Goal: Book appointment/travel/reservation

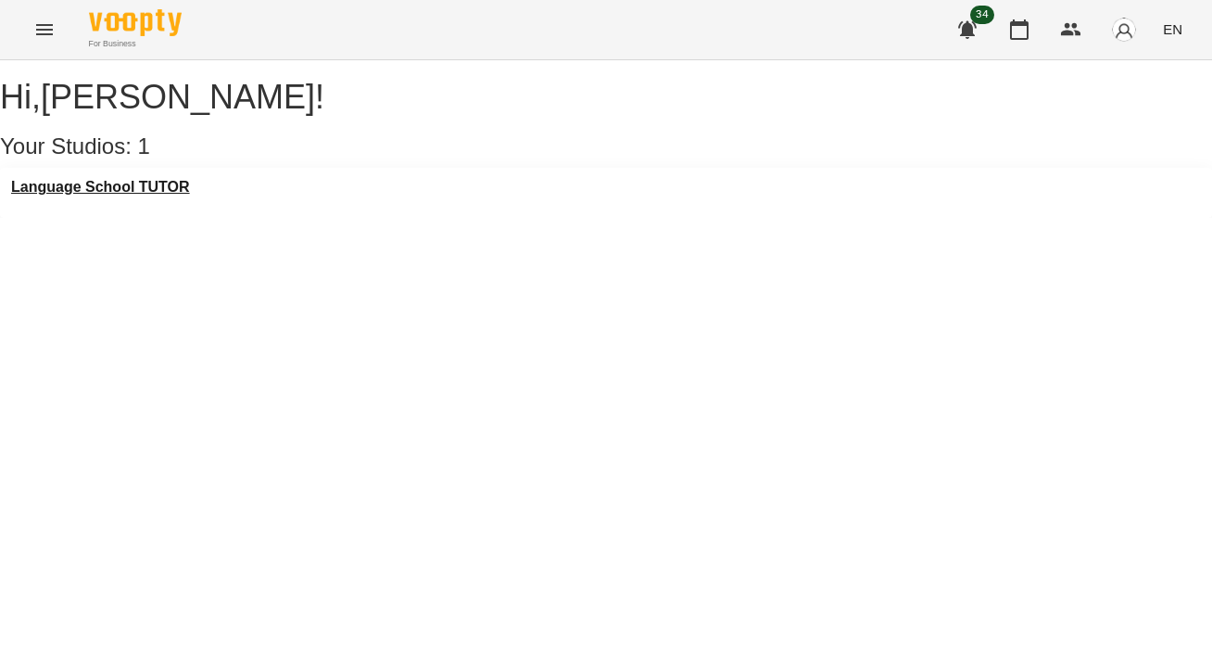
click at [190, 195] on h3 "Language School TUTOR" at bounding box center [100, 187] width 179 height 17
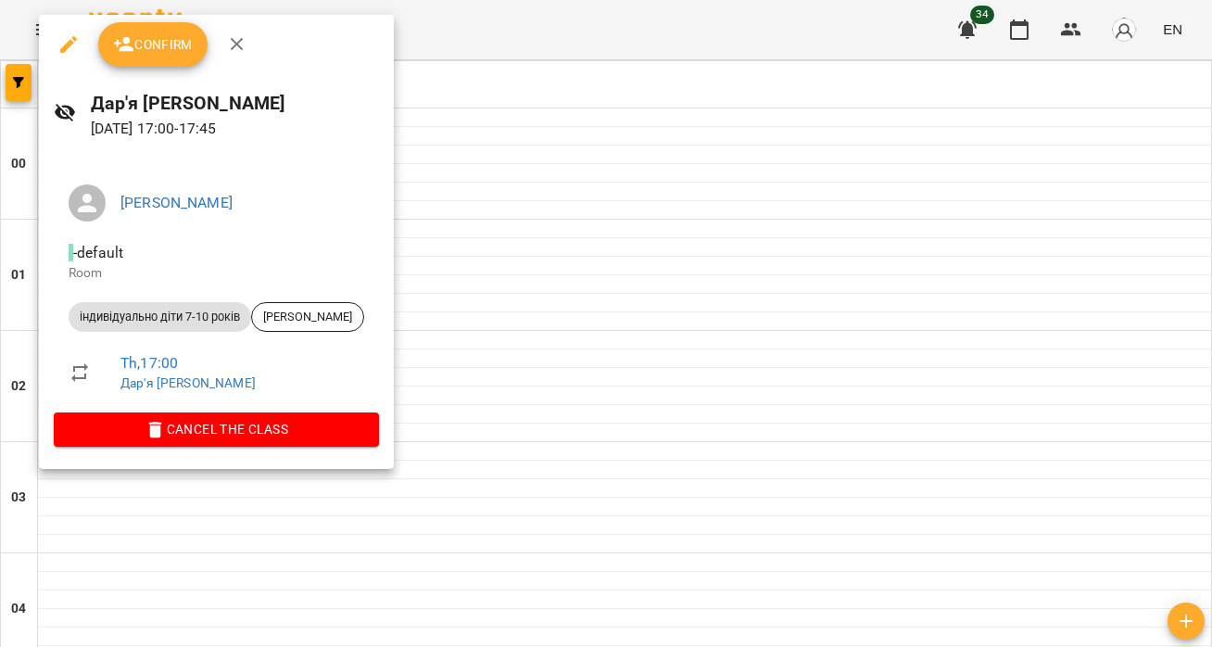
click at [571, 331] on div at bounding box center [606, 323] width 1212 height 647
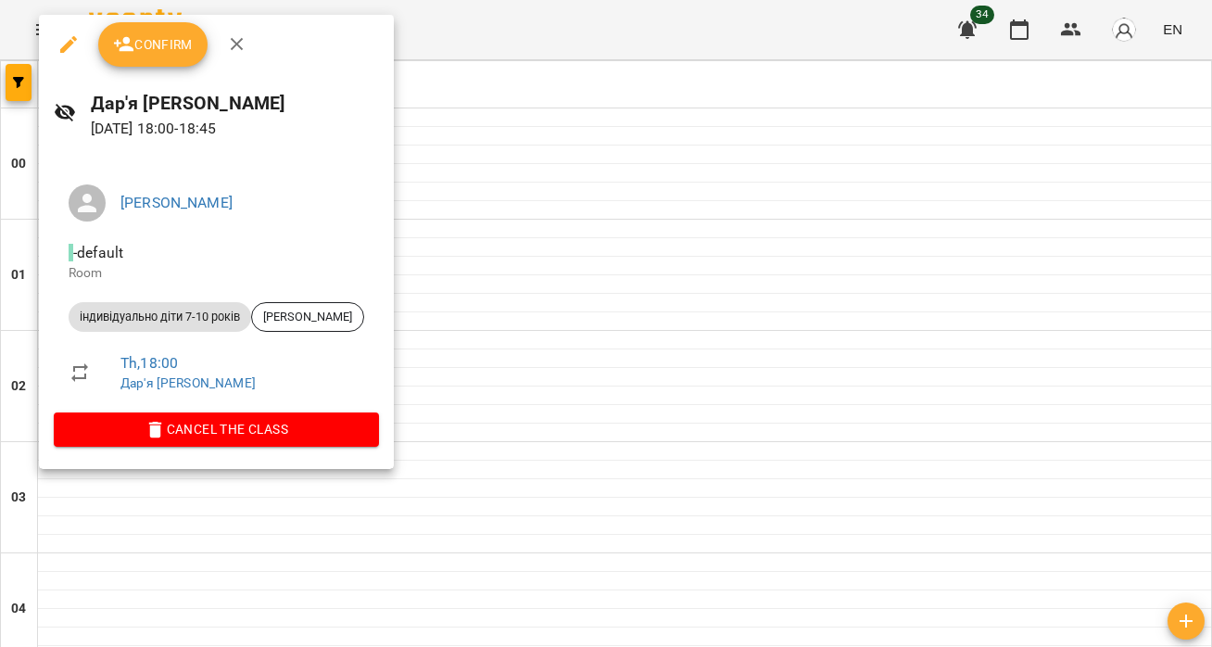
click at [791, 331] on div at bounding box center [606, 323] width 1212 height 647
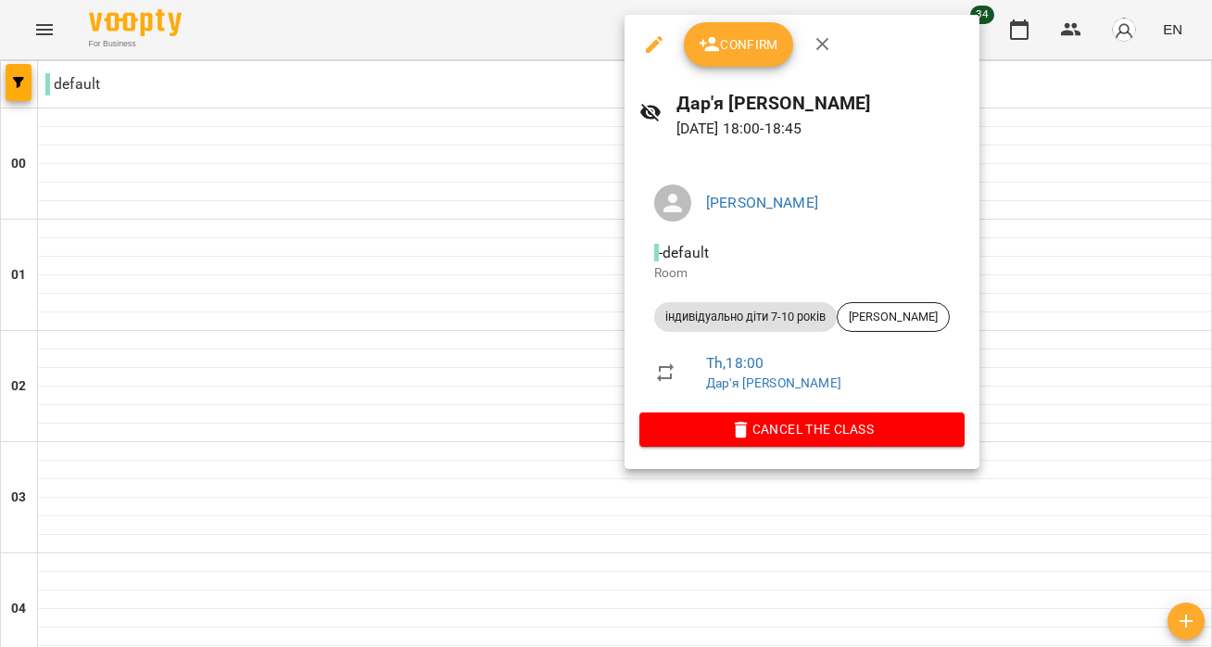
click at [481, 612] on div at bounding box center [606, 323] width 1212 height 647
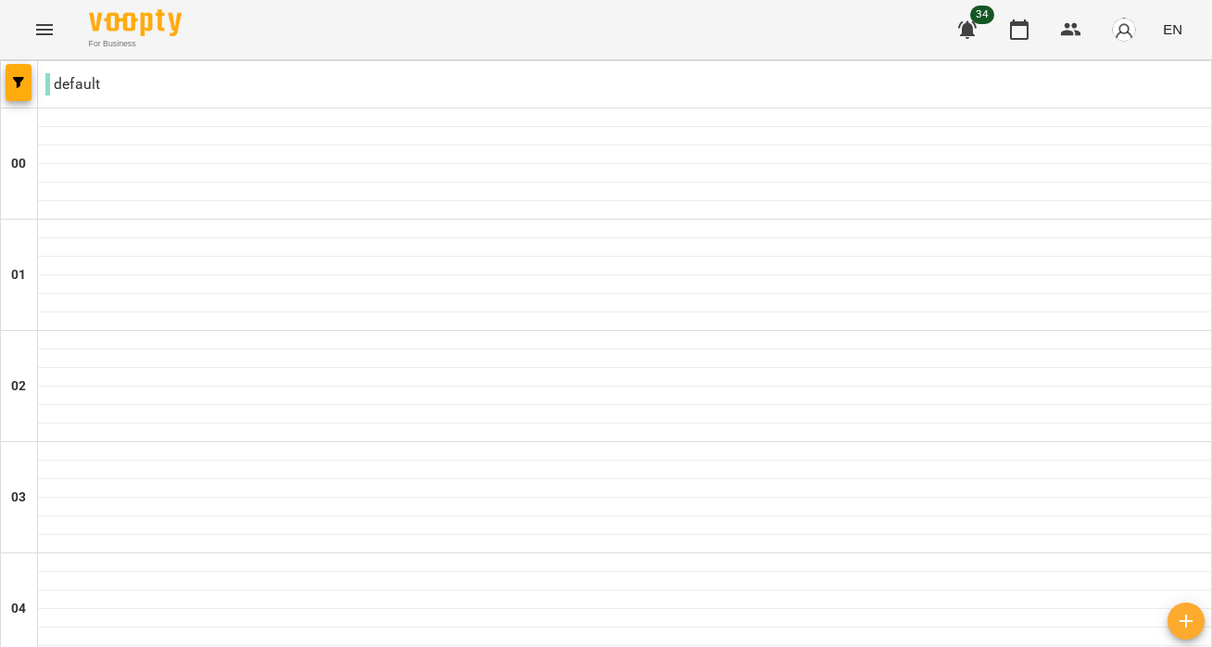
type input "**********"
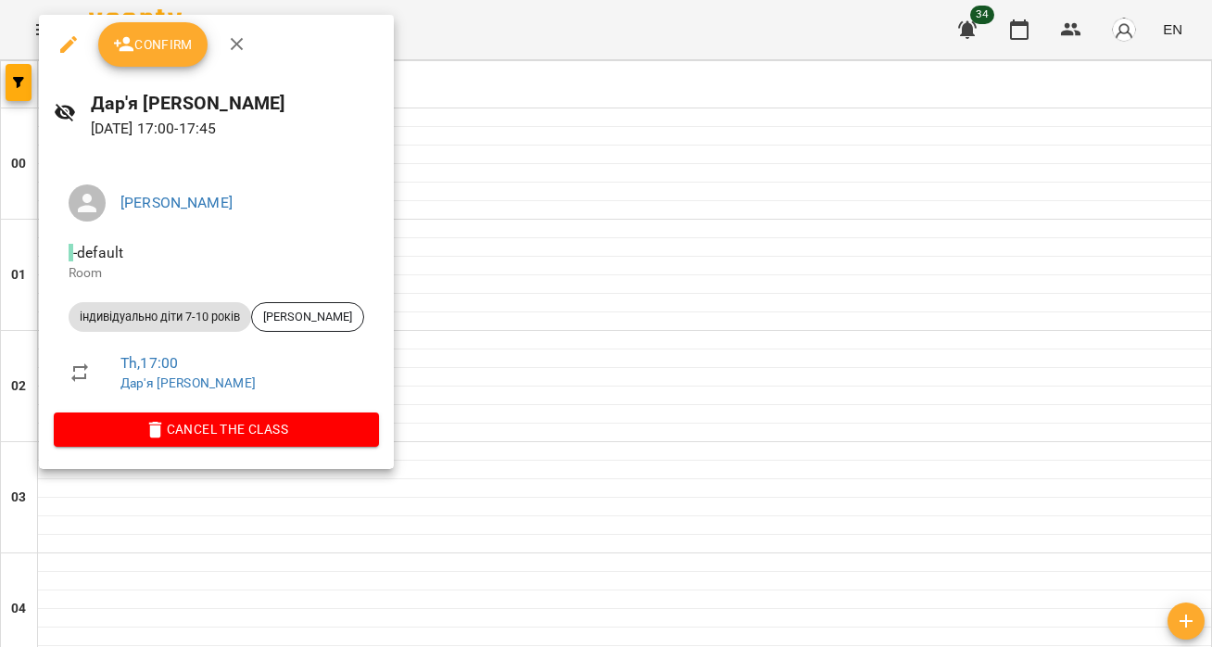
click at [812, 321] on div at bounding box center [606, 323] width 1212 height 647
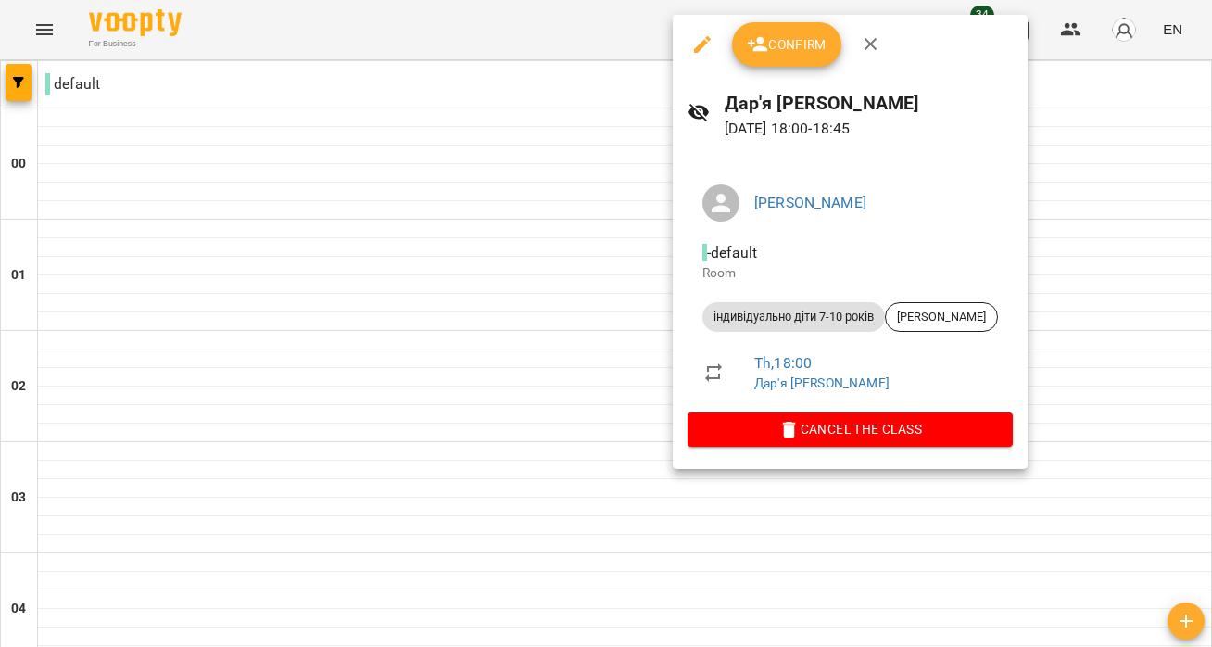
click at [453, 432] on div at bounding box center [606, 323] width 1212 height 647
